Goal: Task Accomplishment & Management: Complete application form

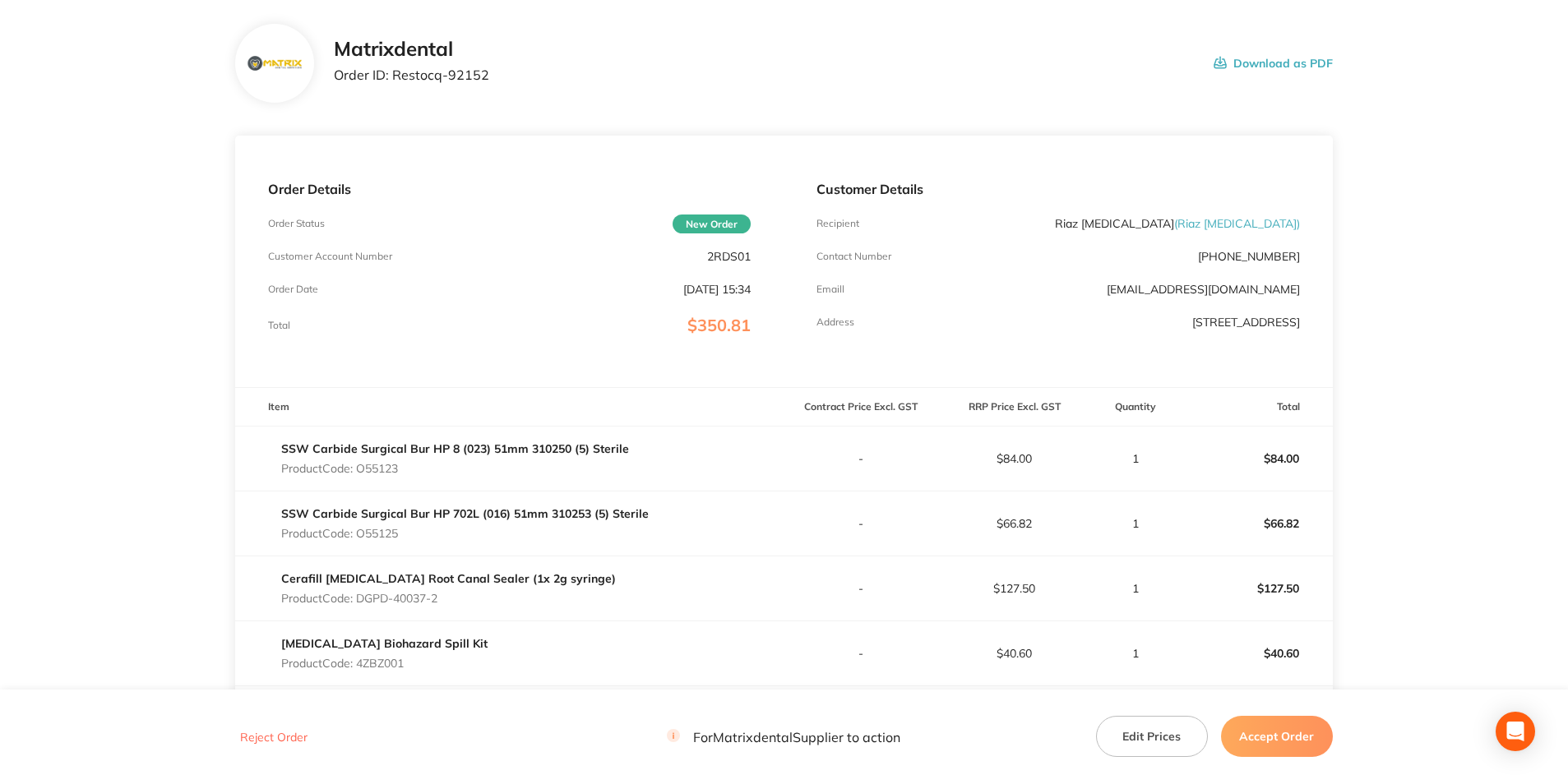
scroll to position [164, 0]
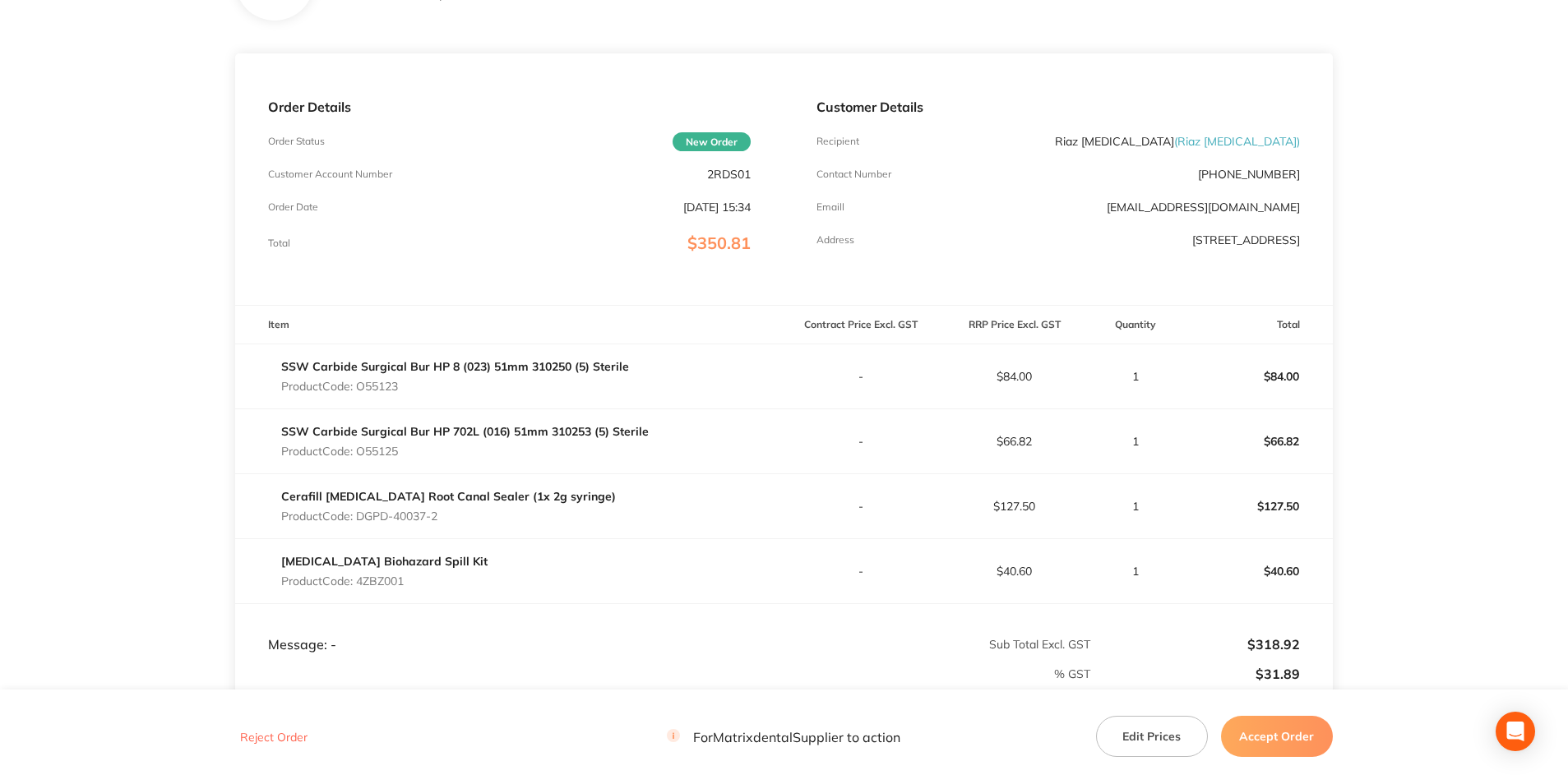
click at [1172, 736] on button "Edit Prices" at bounding box center [1151, 737] width 112 height 41
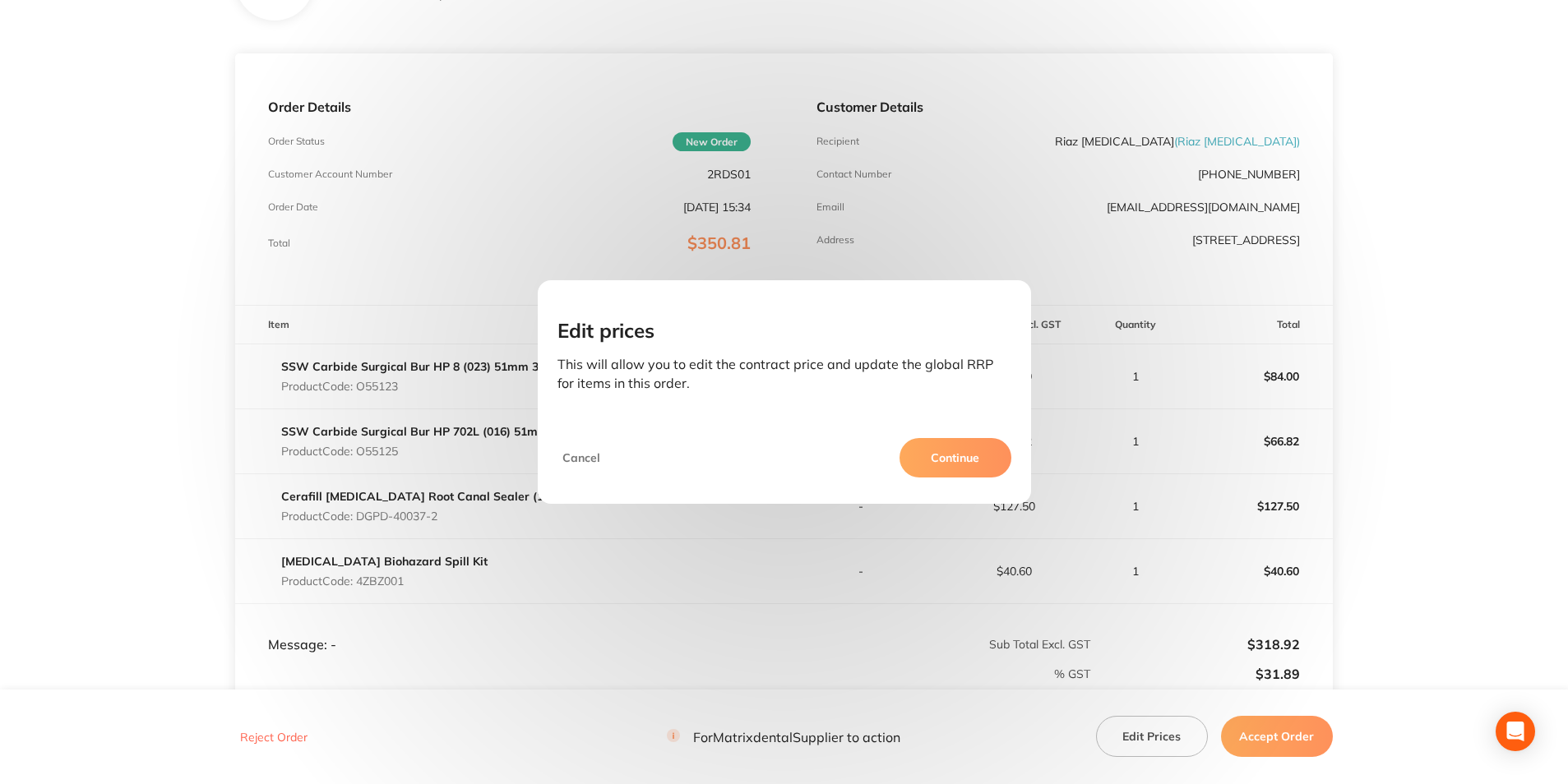
click at [962, 454] on button "Continue" at bounding box center [955, 458] width 112 height 40
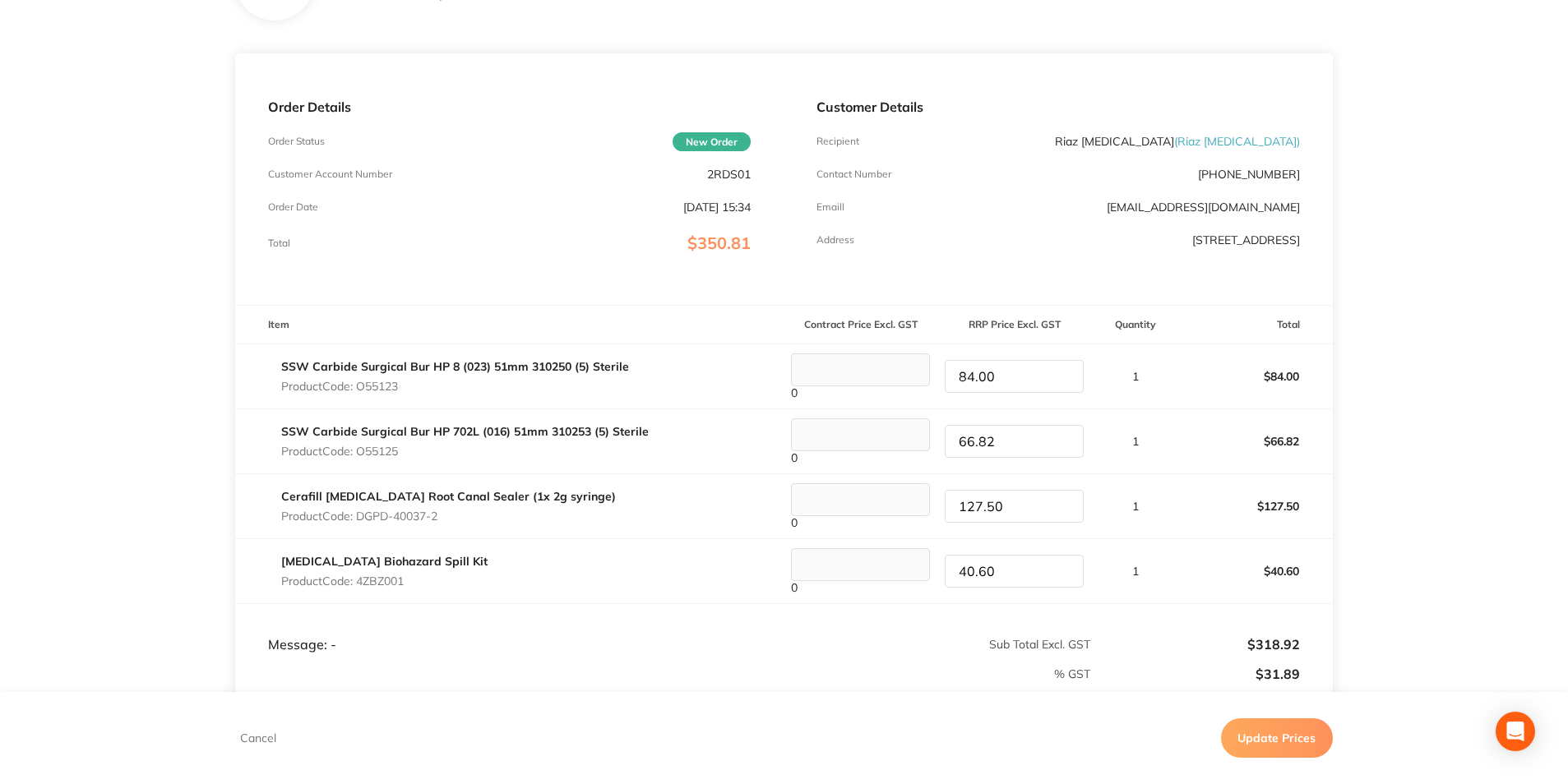
click at [930, 441] on tr "SSW Carbide Surgical Bur HP 702L (016) 51mm 310253 (5) Sterile Product Code: O5…" at bounding box center [784, 441] width 1098 height 65
type input "67.50"
click at [1295, 748] on button "Update Prices" at bounding box center [1276, 737] width 112 height 40
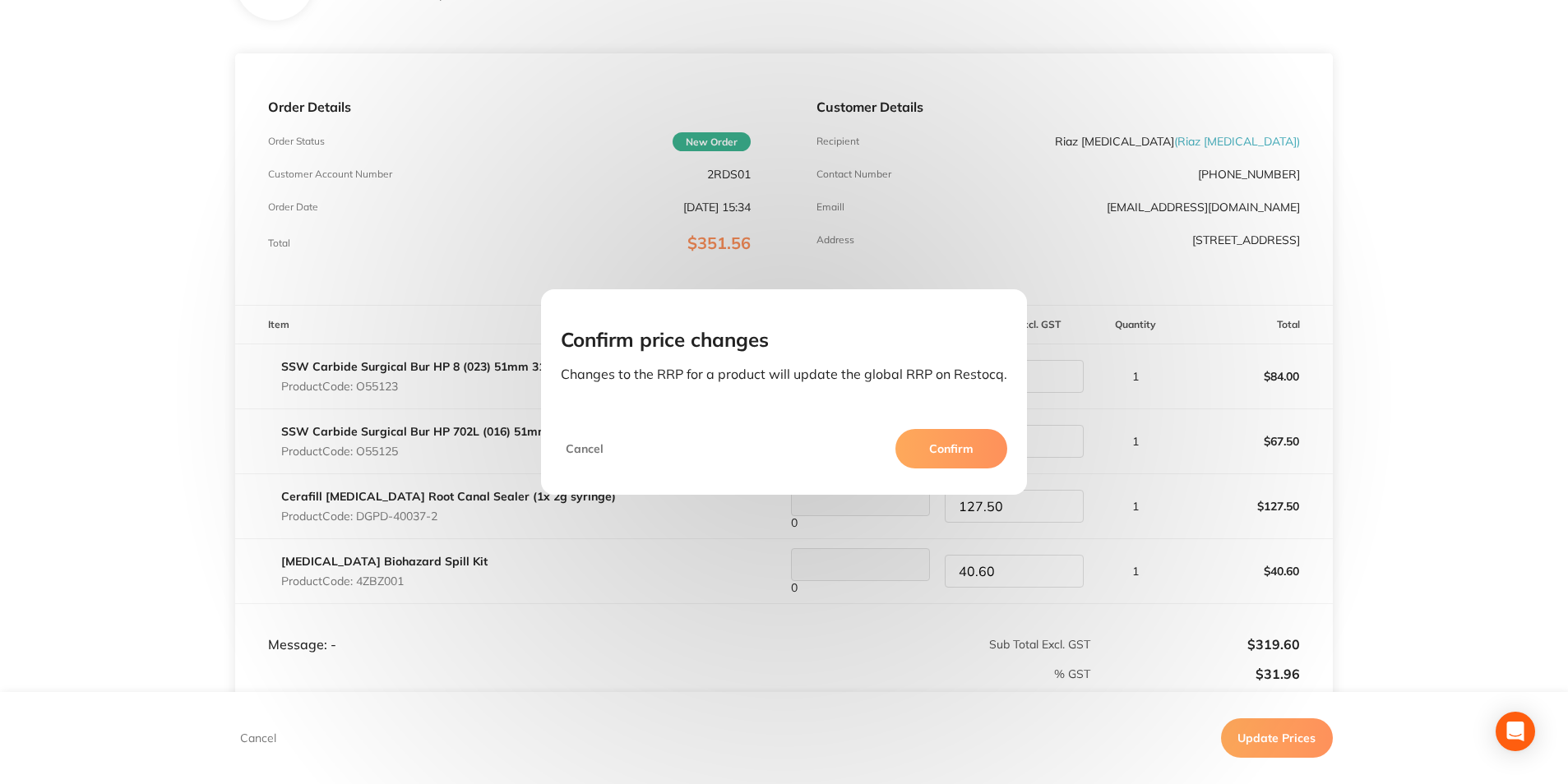
click at [947, 443] on button "Confirm" at bounding box center [951, 448] width 112 height 40
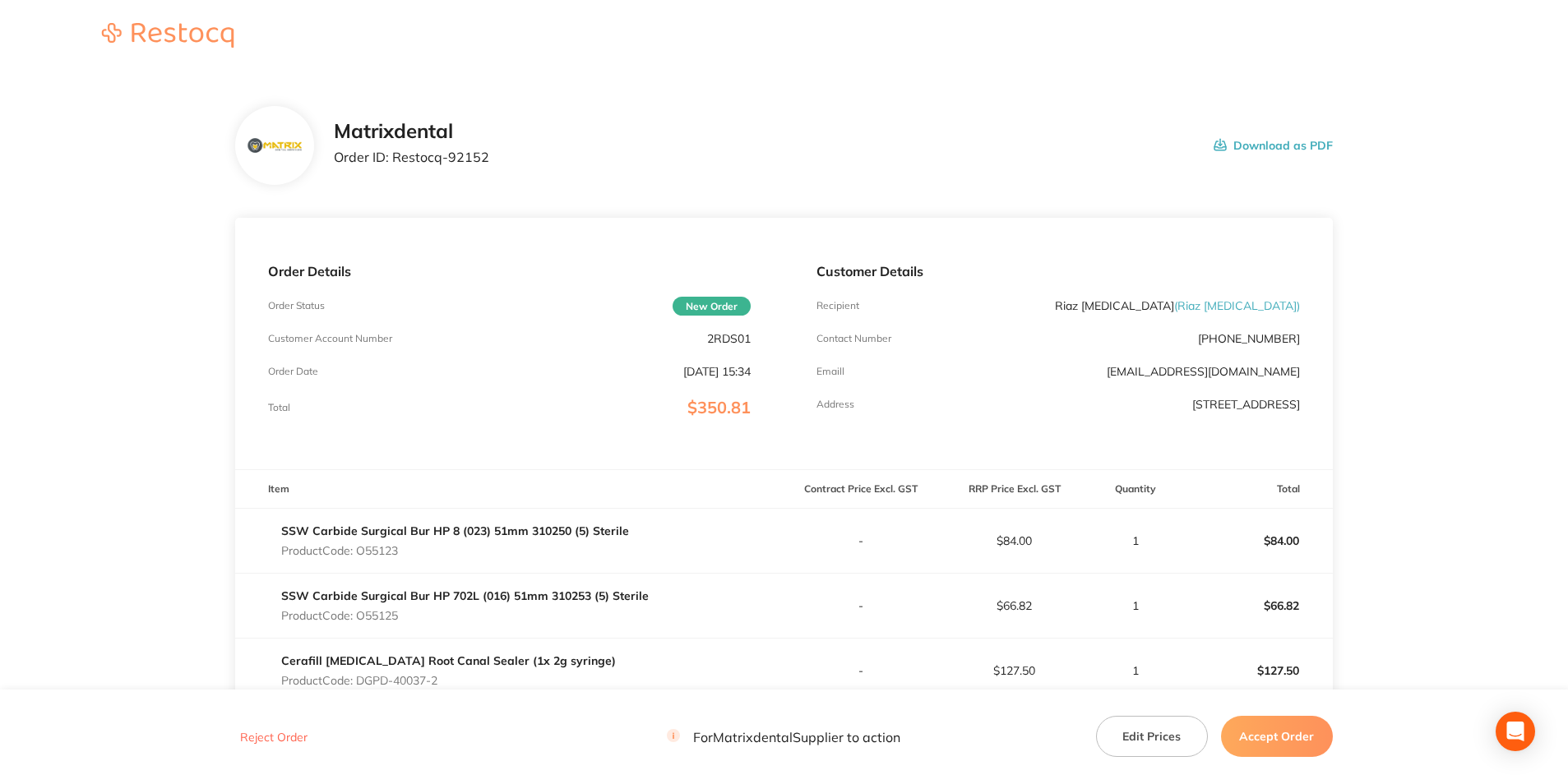
click at [1269, 729] on button "Accept Order" at bounding box center [1276, 737] width 112 height 41
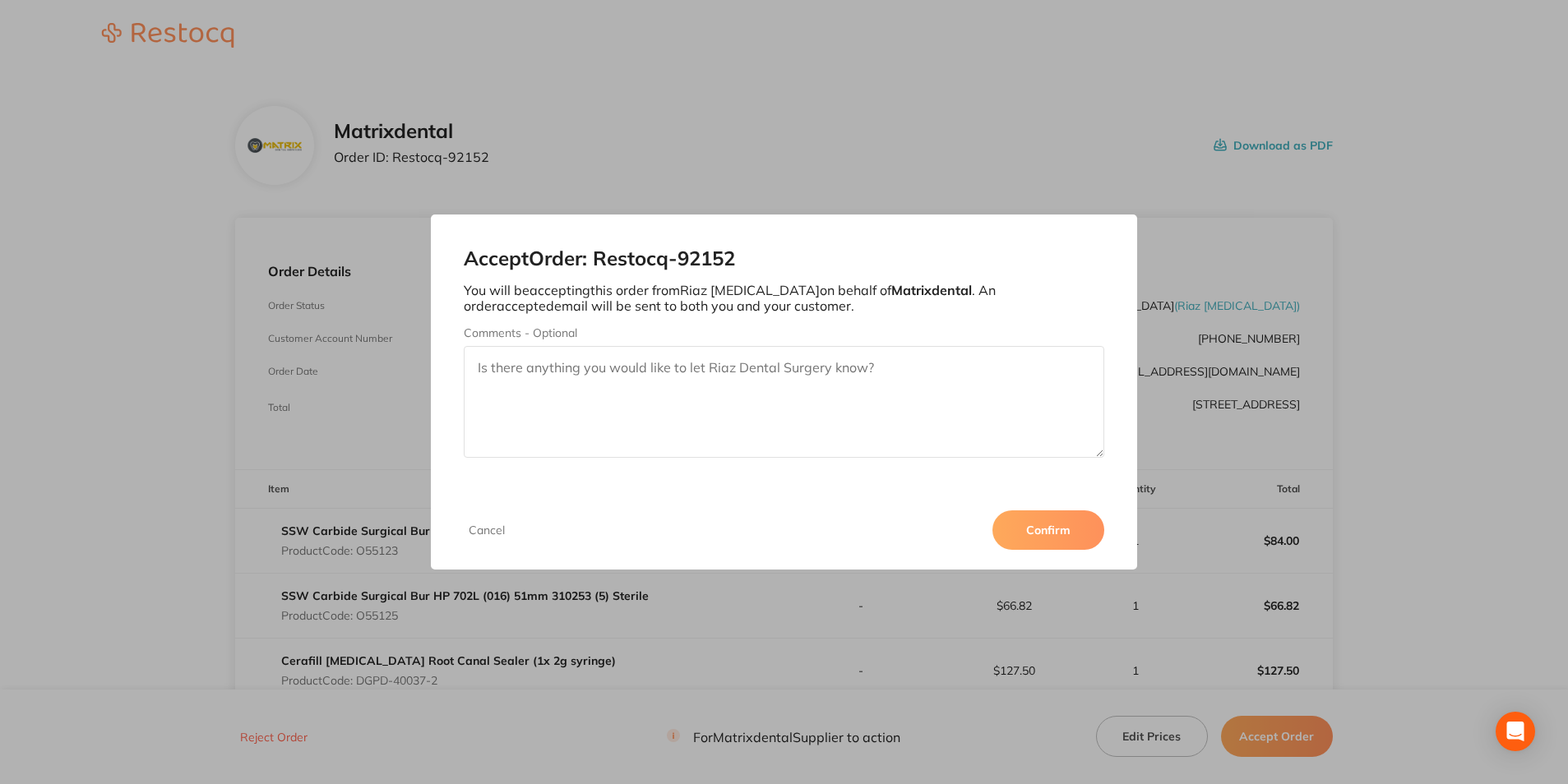
click at [623, 388] on textarea "Comments - Optional" at bounding box center [784, 402] width 640 height 112
type textarea "Thank you"
click at [1029, 524] on button "Confirm" at bounding box center [1048, 530] width 112 height 40
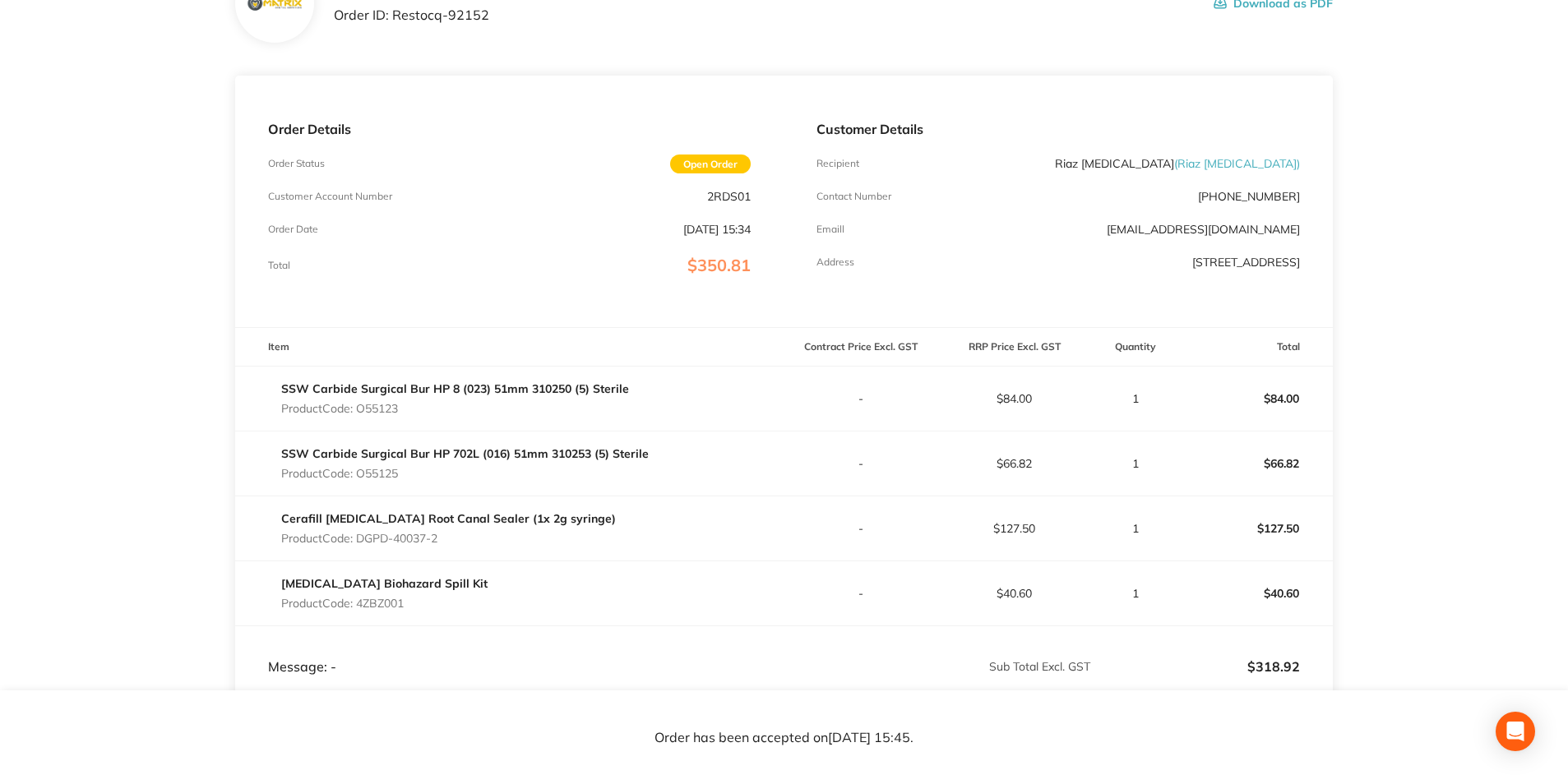
scroll to position [138, 0]
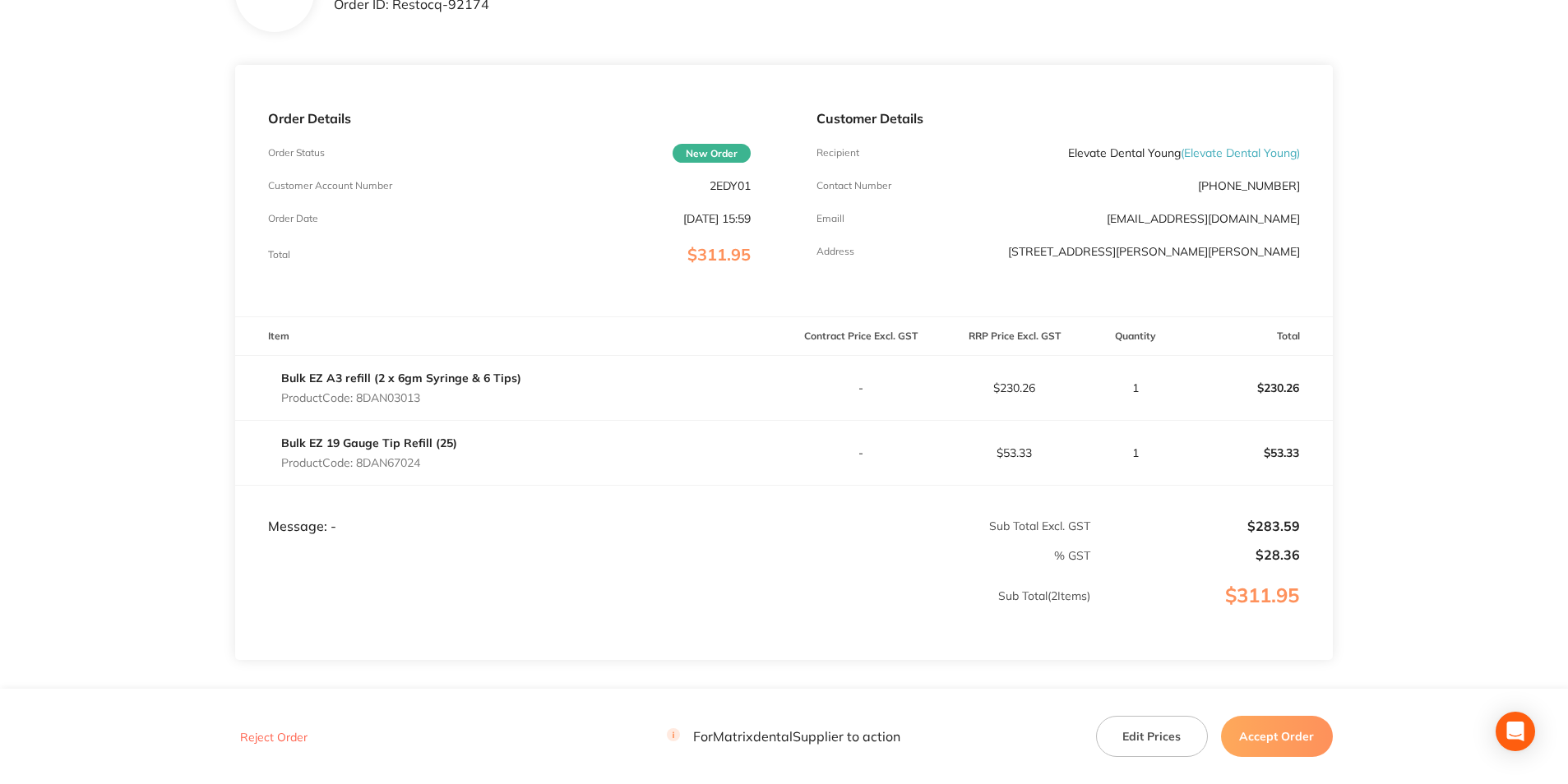
scroll to position [164, 0]
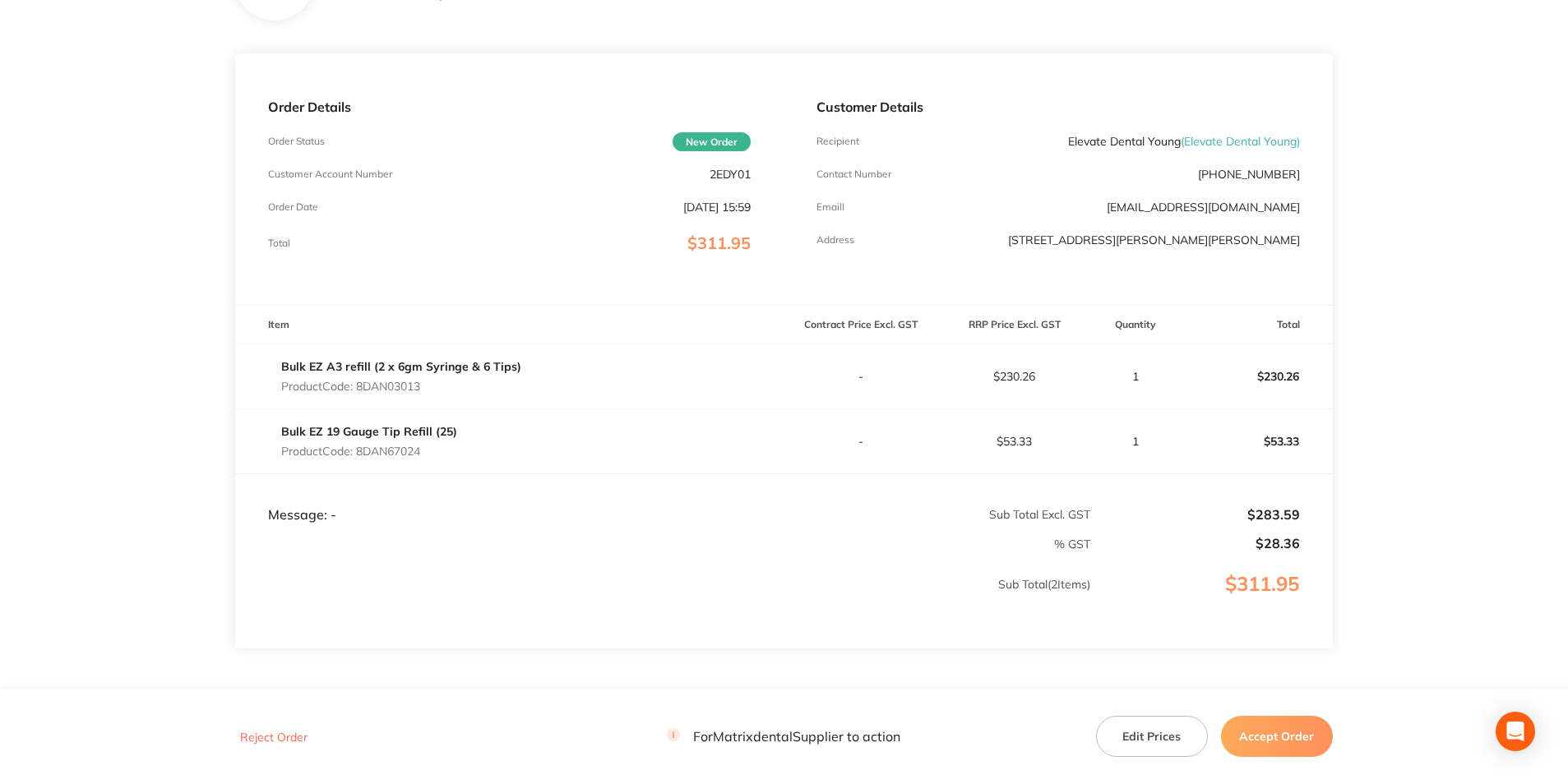
click at [1301, 731] on button "Accept Order" at bounding box center [1276, 737] width 112 height 41
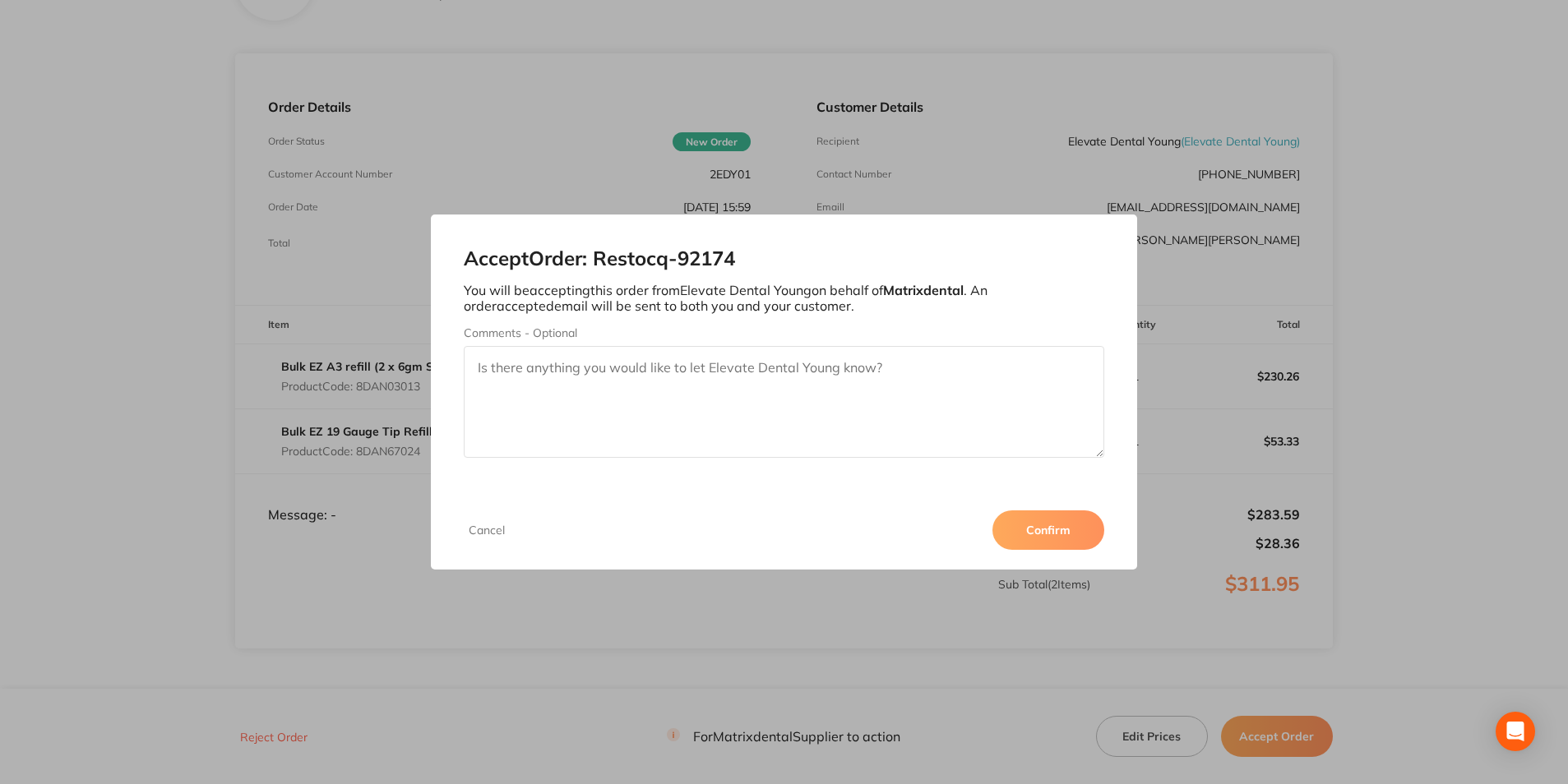
click at [510, 373] on textarea "Comments - Optional" at bounding box center [784, 402] width 640 height 112
type textarea "Thank you"
click at [1035, 527] on button "Confirm" at bounding box center [1048, 530] width 112 height 40
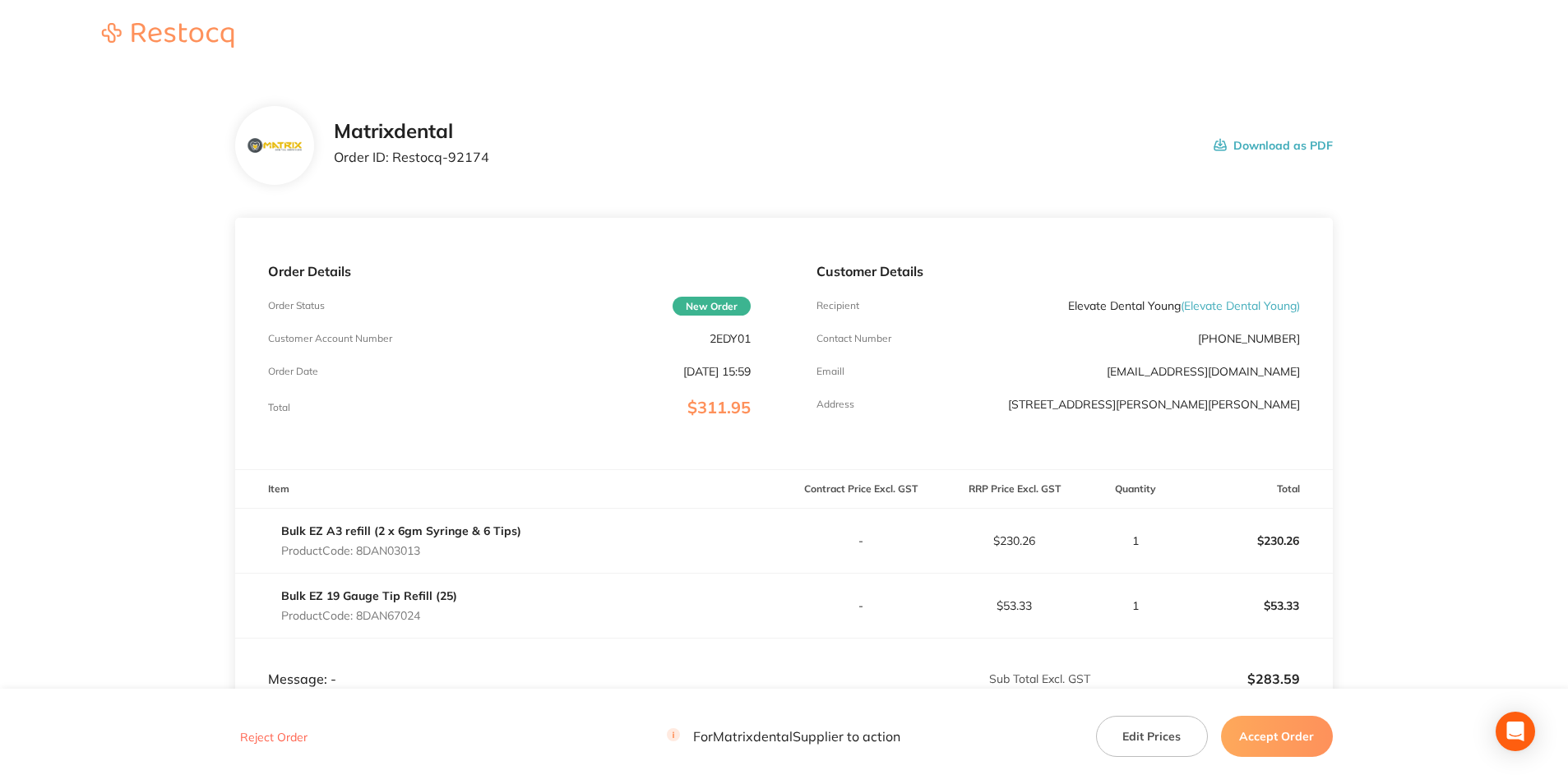
click at [1259, 738] on button "Accept Order" at bounding box center [1276, 737] width 112 height 41
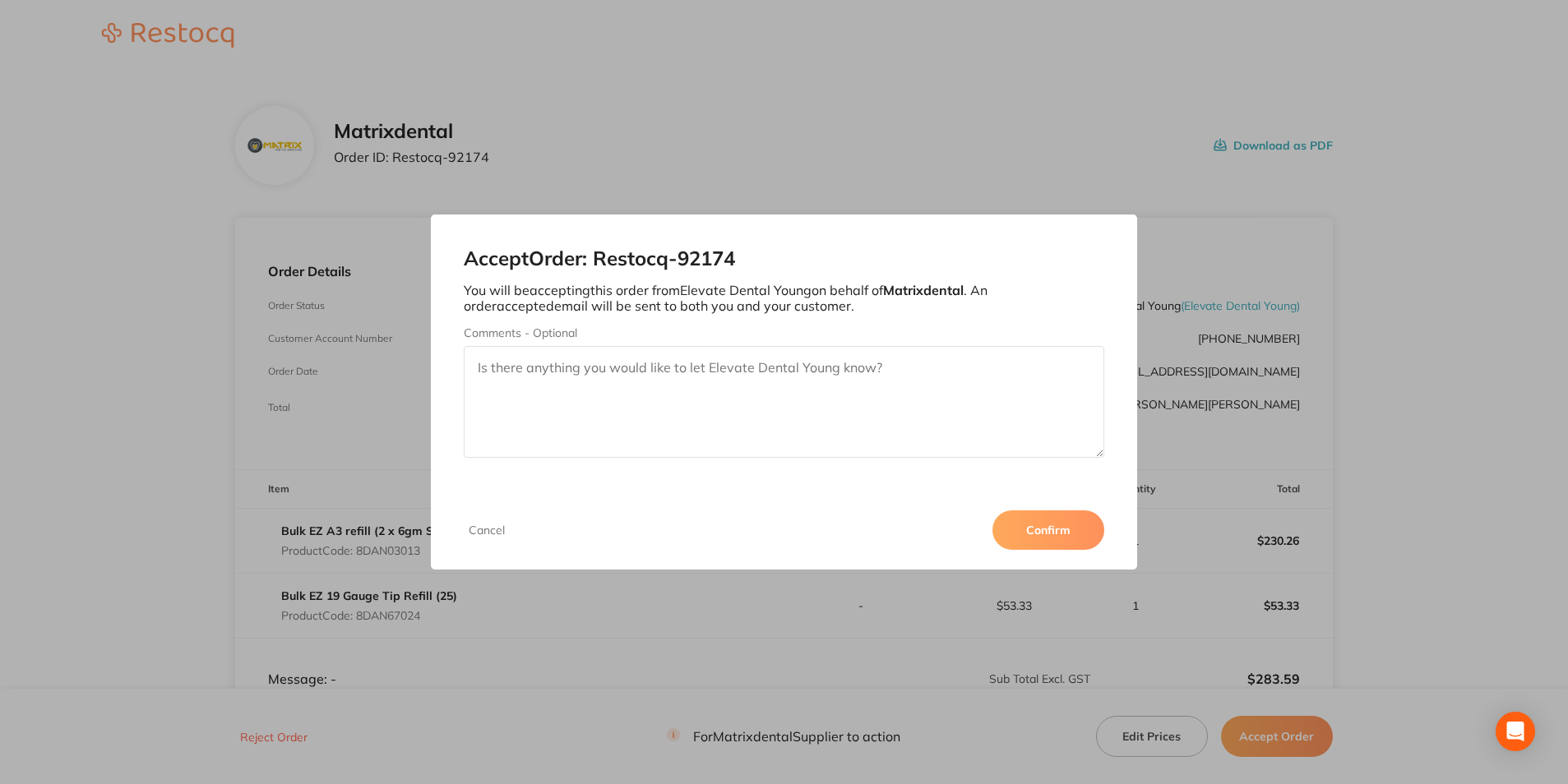
click at [722, 381] on textarea "Comments - Optional" at bounding box center [784, 402] width 640 height 112
type textarea "Thank you"
click at [1036, 527] on button "Confirm" at bounding box center [1048, 530] width 112 height 40
